Goal: Information Seeking & Learning: Learn about a topic

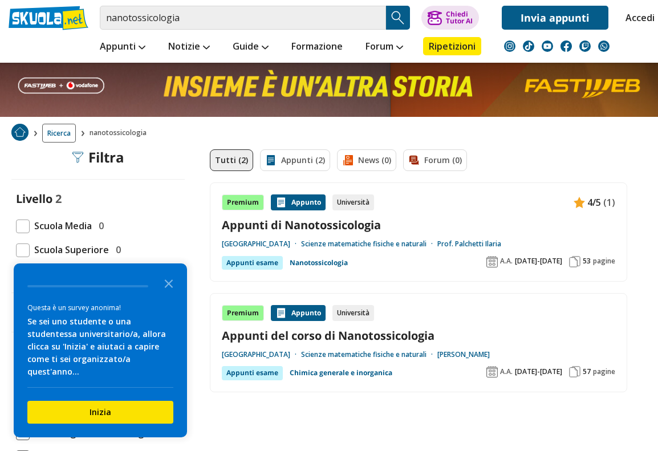
click at [437, 241] on link "Scienze matematiche fisiche e naturali" at bounding box center [369, 243] width 136 height 9
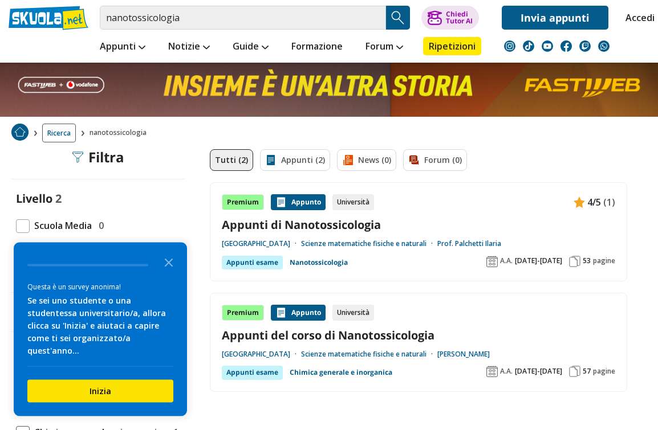
scroll to position [2, 0]
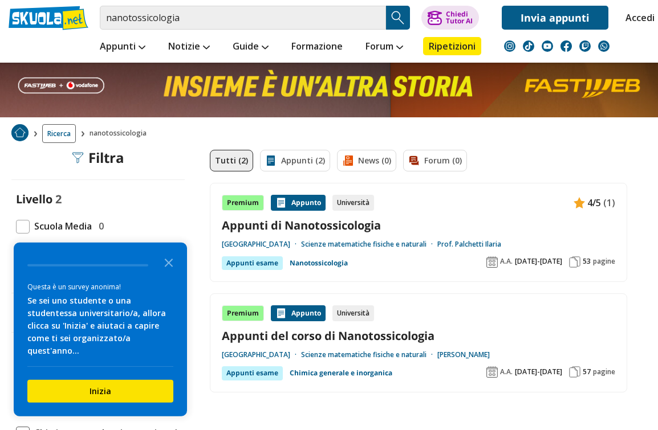
click at [306, 201] on div "Appunto" at bounding box center [298, 203] width 55 height 16
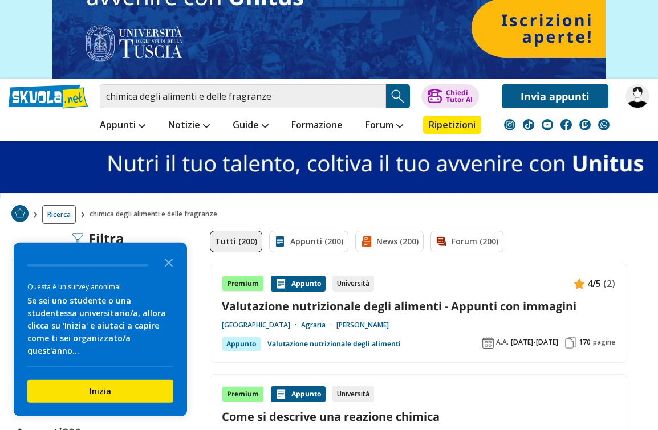
scroll to position [67, 0]
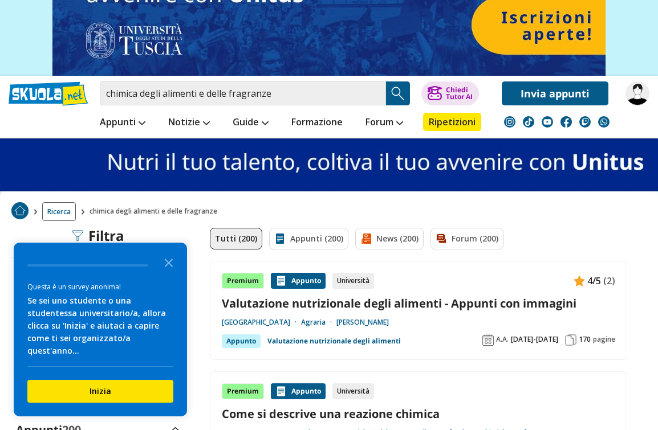
click at [171, 267] on polygon "Close the survey" at bounding box center [169, 263] width 9 height 9
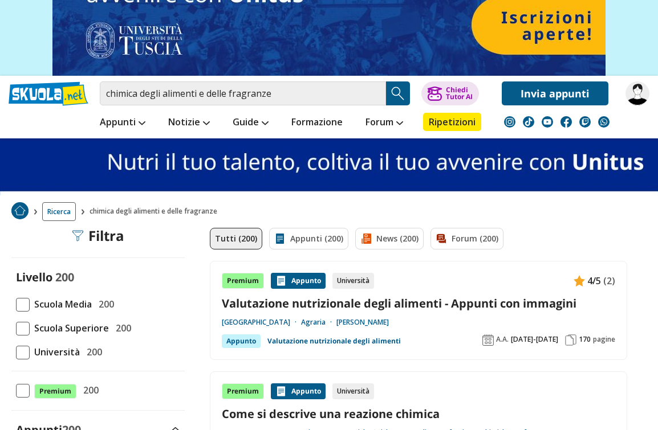
click at [27, 347] on span at bounding box center [23, 353] width 14 height 14
click at [16, 352] on input "Università 200" at bounding box center [16, 352] width 0 height 0
checkbox input "true"
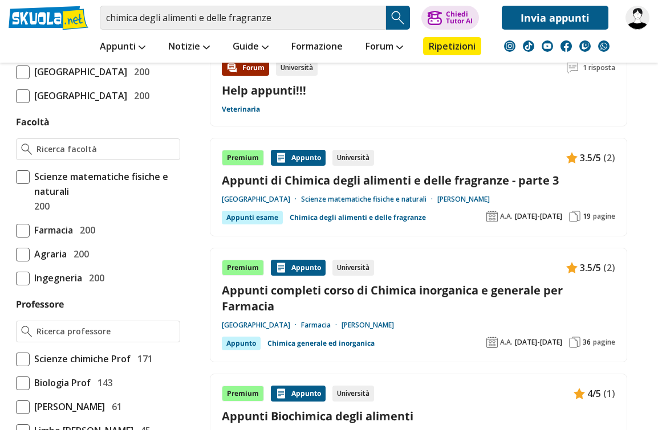
scroll to position [577, 0]
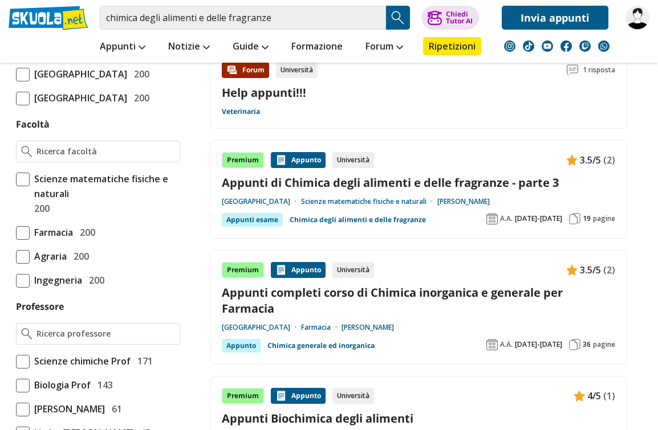
click at [300, 158] on div "Appunto" at bounding box center [298, 160] width 55 height 16
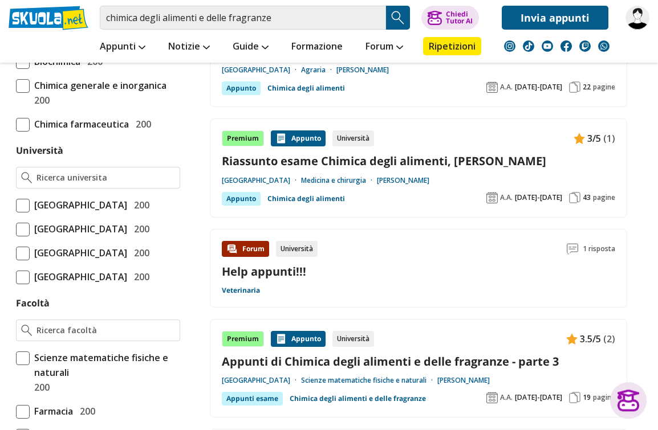
scroll to position [398, 0]
click at [127, 260] on span "[GEOGRAPHIC_DATA]" at bounding box center [78, 253] width 97 height 15
click at [16, 253] on input "Università degli Studi di Firenze 200" at bounding box center [16, 253] width 0 height 0
checkbox input "true"
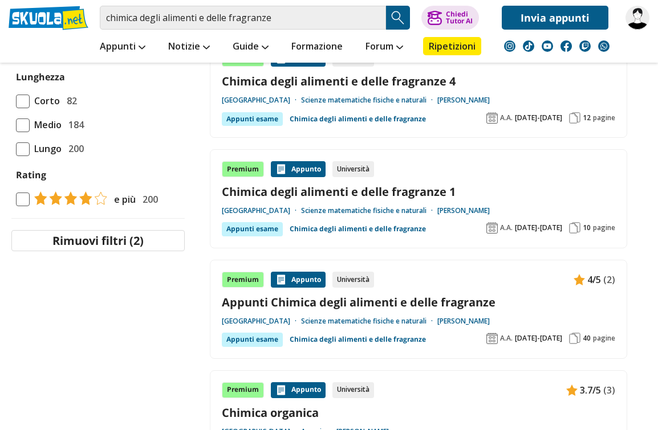
scroll to position [1140, 0]
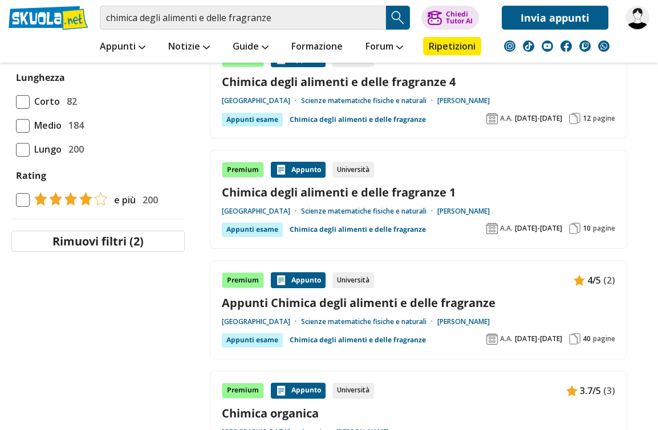
click at [302, 272] on div "Appunto" at bounding box center [298, 280] width 55 height 16
